Goal: Find specific page/section: Find specific page/section

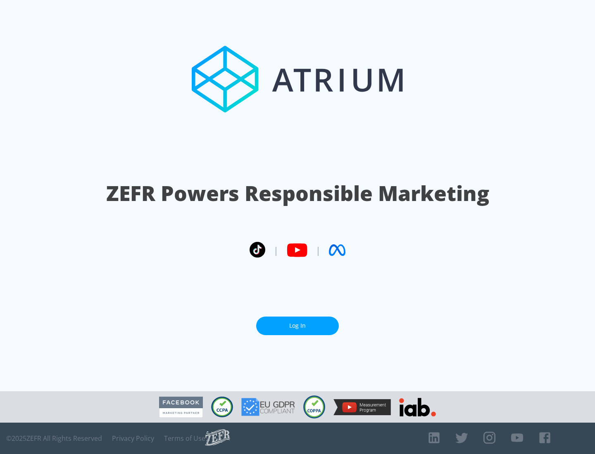
click at [297, 326] on link "Log In" at bounding box center [297, 326] width 83 height 19
